Goal: Task Accomplishment & Management: Manage account settings

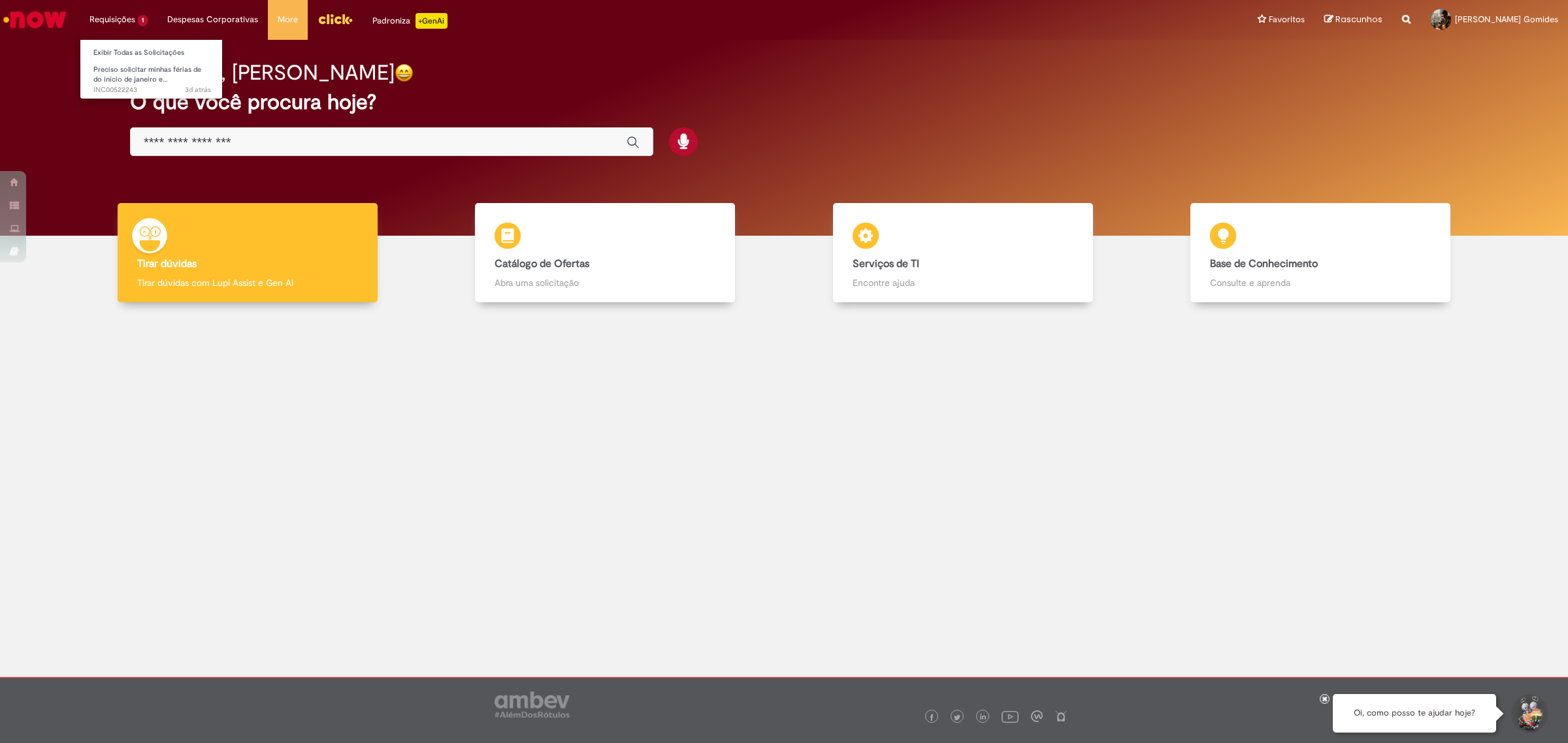
click at [114, 24] on li "Requisições 1 Exibir Todas as Solicitações Preciso solicitar minhas férias de d…" at bounding box center [118, 19] width 78 height 39
click at [158, 67] on span "Preciso solicitar minhas férias de do início de janeiro e…" at bounding box center [147, 74] width 108 height 20
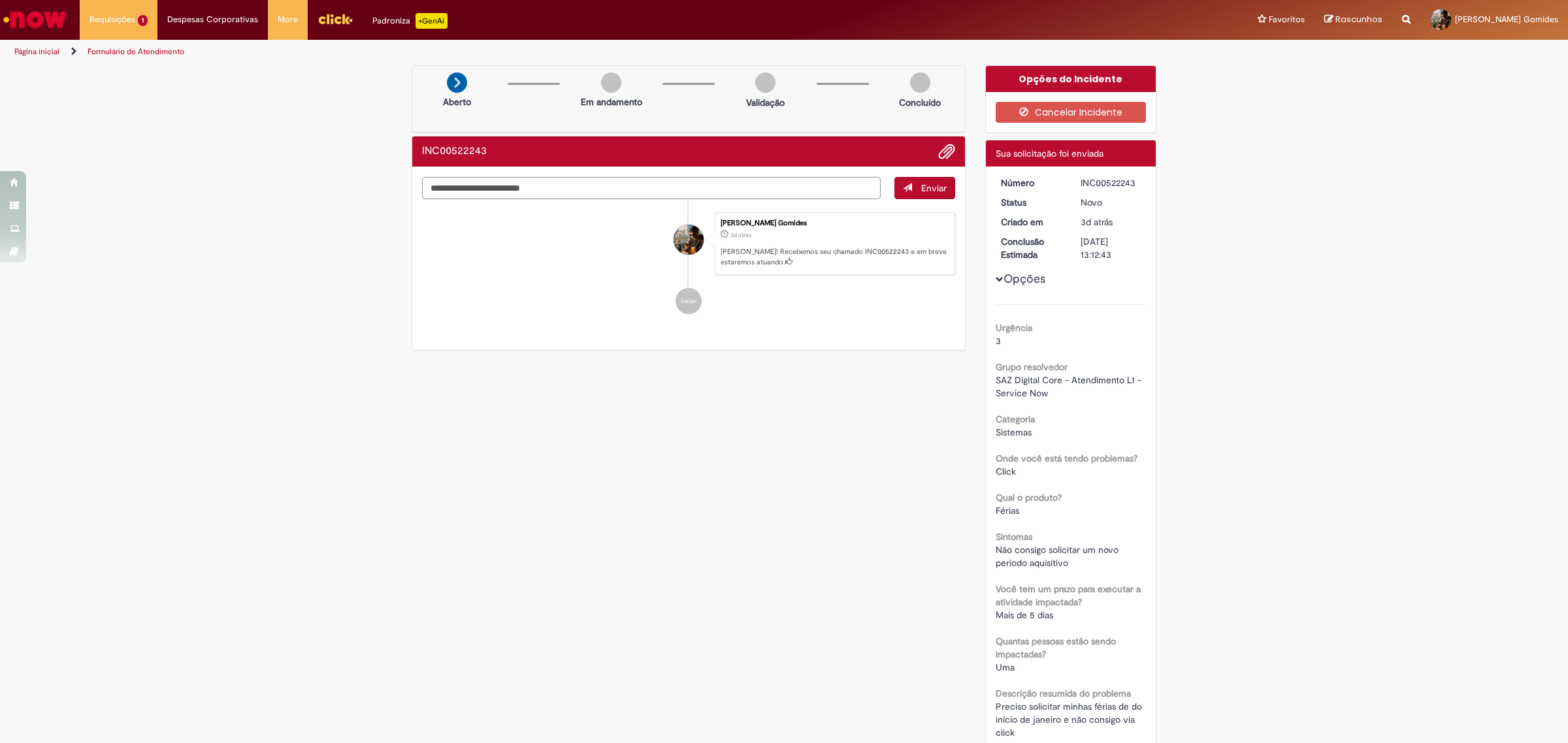
click at [723, 200] on div "Enviar Matheus Perez Gomides 3d atrás 3 dias atrás Ola! Recebemos seu chamado I…" at bounding box center [689, 188] width 533 height 23
click at [727, 180] on textarea "Digite sua mensagem aqui..." at bounding box center [652, 188] width 459 height 23
click at [726, 193] on textarea "Digite sua mensagem aqui..." at bounding box center [652, 188] width 459 height 23
click at [543, 186] on textarea "Digite sua mensagem aqui..." at bounding box center [652, 188] width 459 height 23
type textarea "**********"
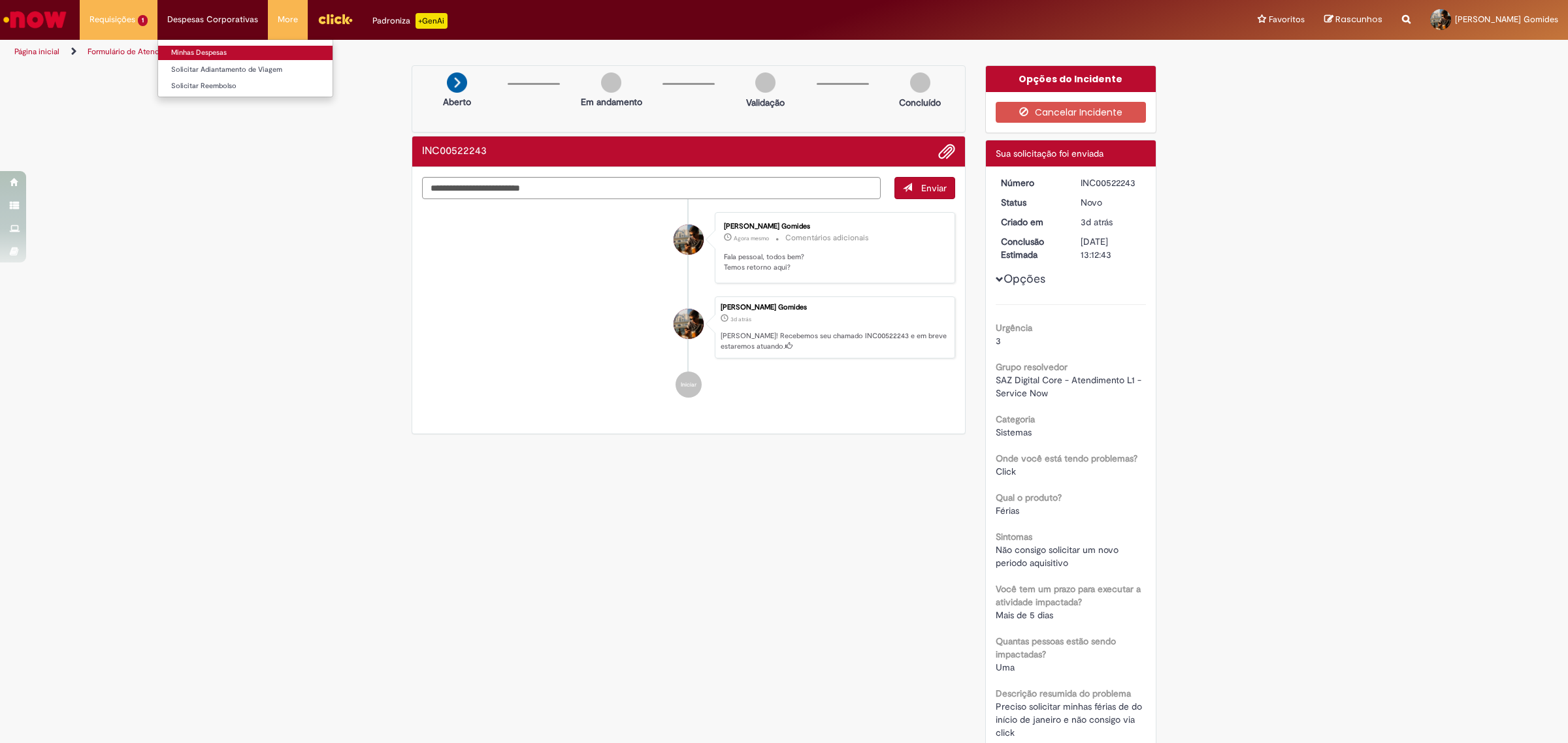
click at [214, 56] on link "Minhas Despesas" at bounding box center [245, 53] width 174 height 15
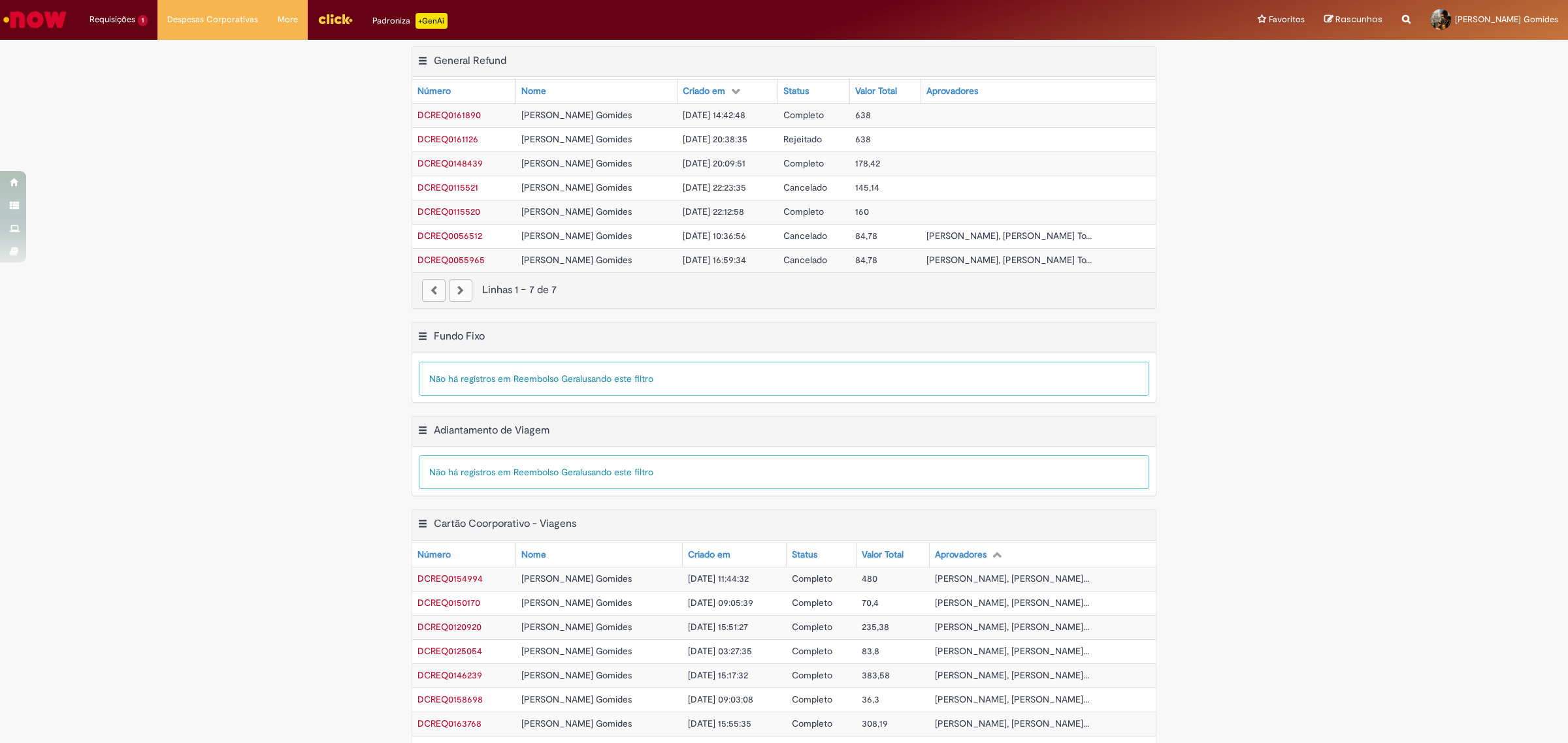
click at [573, 191] on span "[PERSON_NAME] Gomides" at bounding box center [577, 187] width 110 height 12
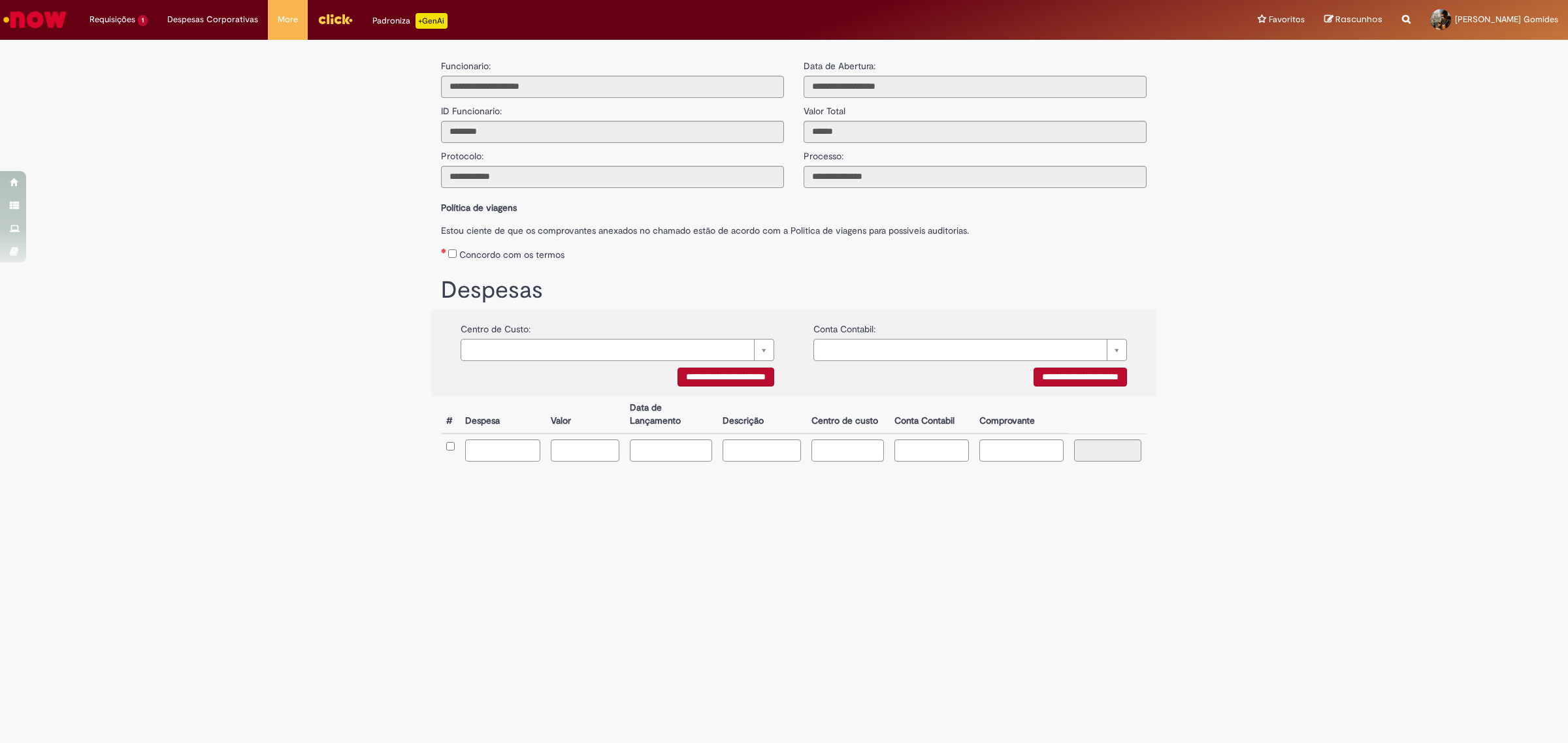
click at [15, 17] on img "Ir para a Homepage" at bounding box center [35, 19] width 67 height 26
